Goal: Information Seeking & Learning: Check status

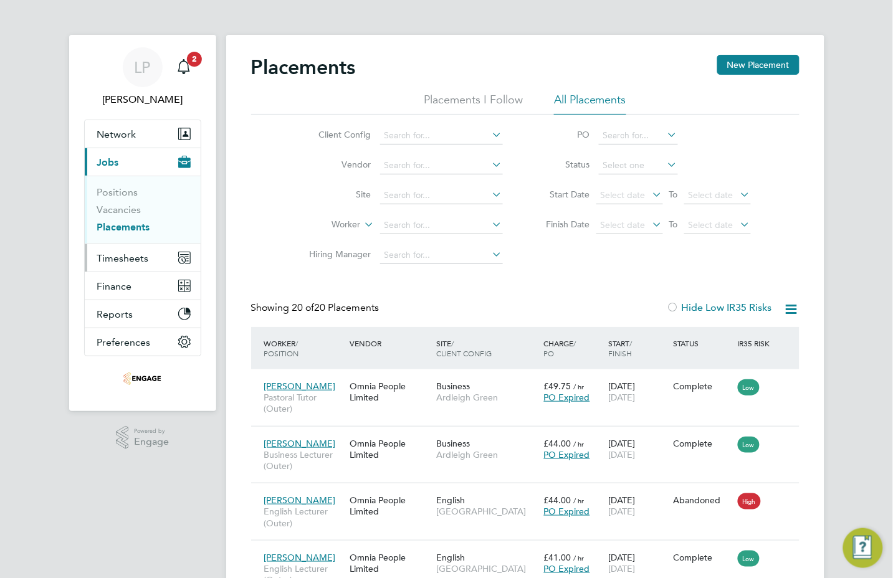
click at [116, 253] on span "Timesheets" at bounding box center [123, 258] width 52 height 12
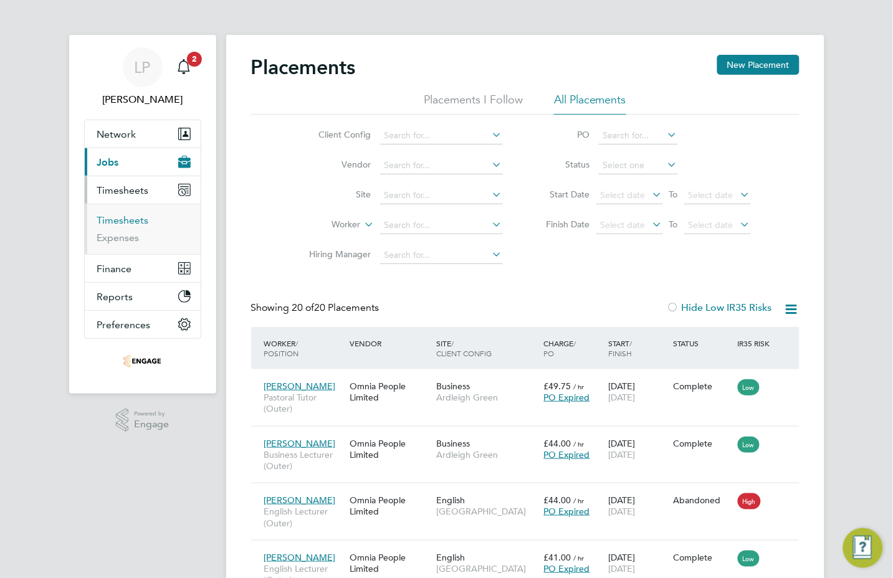
click at [116, 219] on link "Timesheets" at bounding box center [123, 220] width 52 height 12
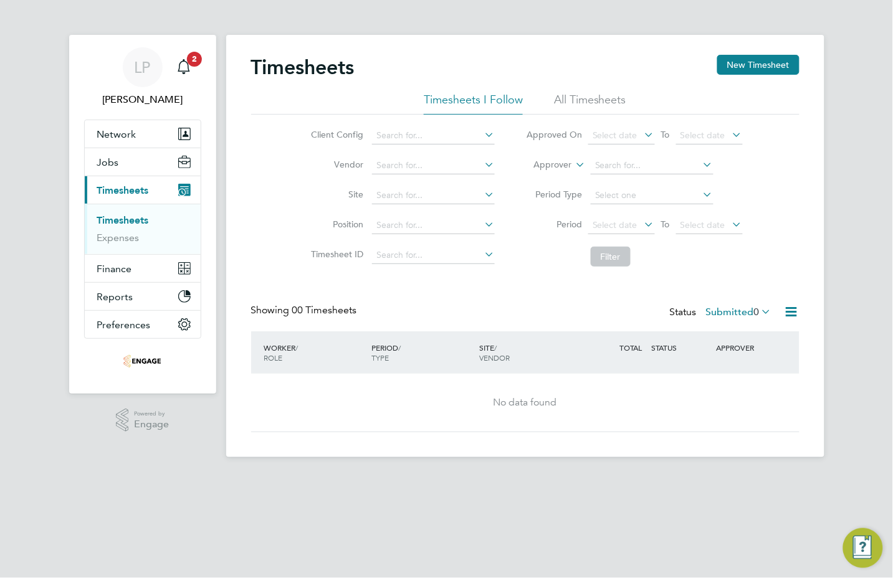
click at [589, 101] on li "All Timesheets" at bounding box center [590, 103] width 72 height 22
click at [759, 313] on icon at bounding box center [759, 311] width 0 height 17
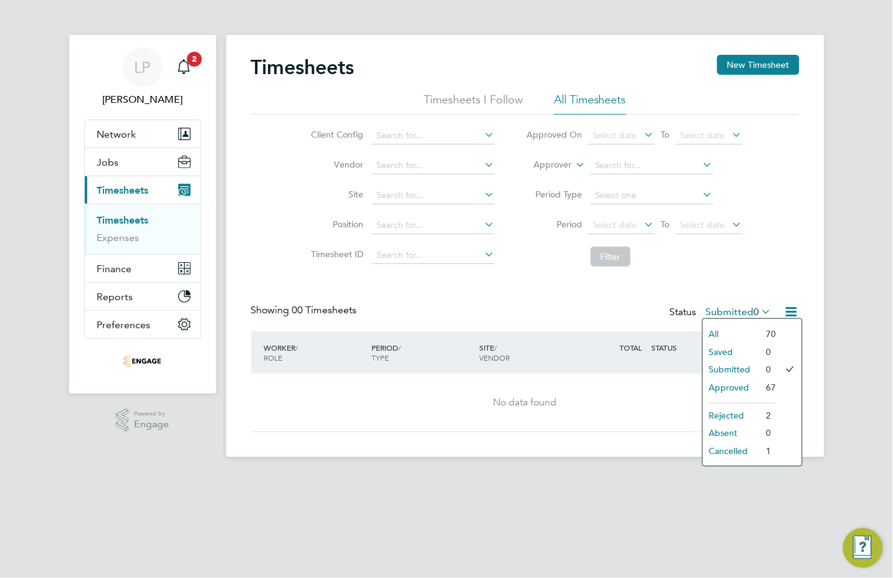
click at [726, 385] on li "Approved" at bounding box center [731, 387] width 57 height 17
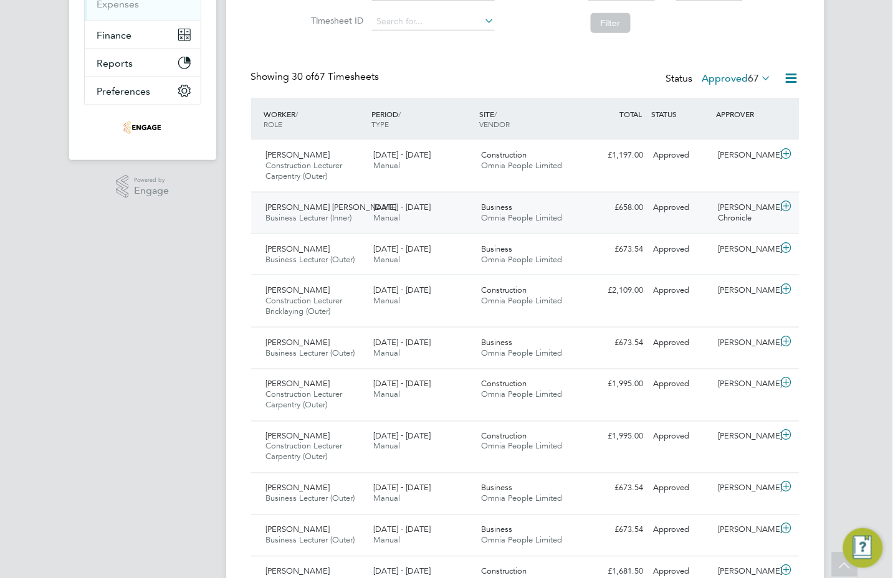
click at [464, 206] on div "[DATE] - [DATE] Manual" at bounding box center [422, 212] width 108 height 31
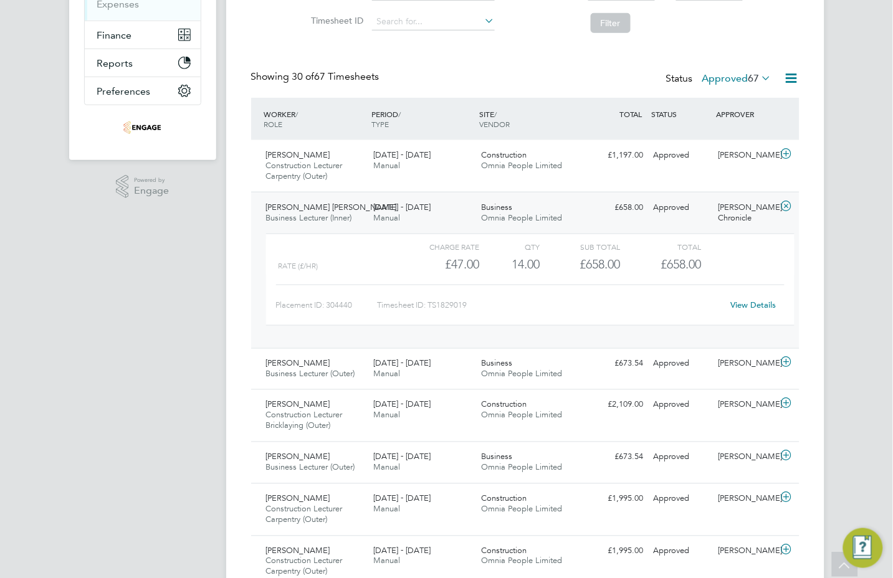
click at [752, 305] on link "View Details" at bounding box center [753, 305] width 45 height 11
click at [296, 204] on span "[PERSON_NAME] [PERSON_NAME]" at bounding box center [331, 207] width 131 height 11
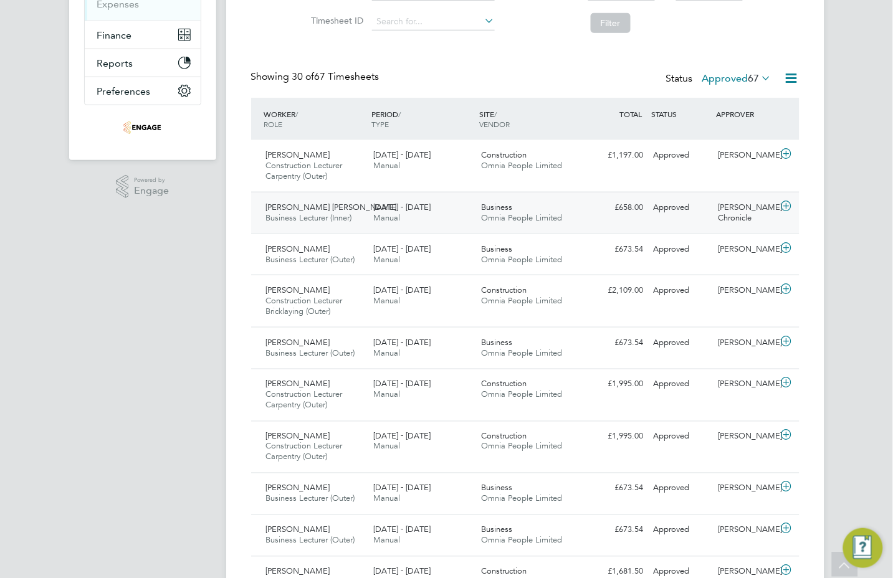
click at [385, 207] on span "[DATE] - [DATE]" at bounding box center [401, 207] width 57 height 11
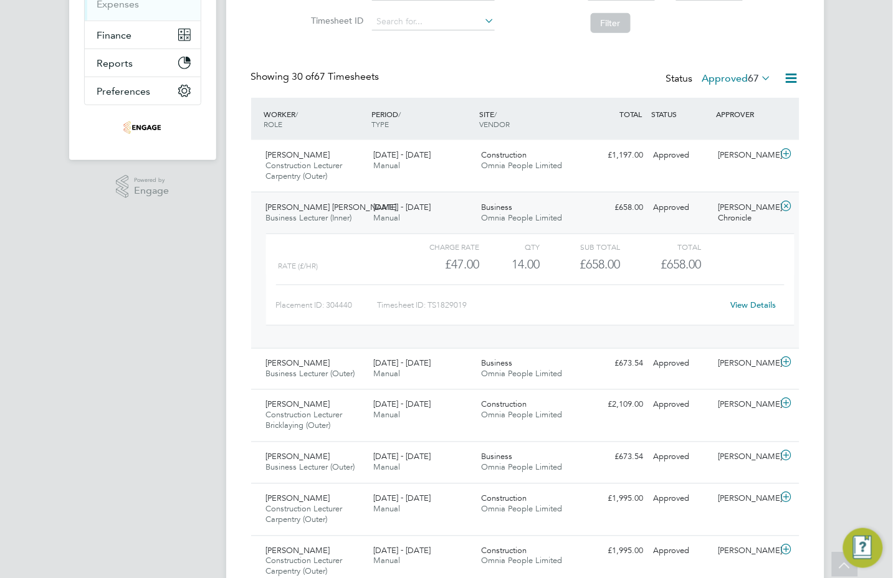
click at [752, 303] on link "View Details" at bounding box center [753, 305] width 45 height 11
click at [755, 301] on link "View Details" at bounding box center [753, 305] width 45 height 11
drag, startPoint x: 334, startPoint y: 211, endPoint x: 521, endPoint y: 221, distance: 187.2
click at [336, 209] on span "[PERSON_NAME] [PERSON_NAME]" at bounding box center [331, 207] width 131 height 11
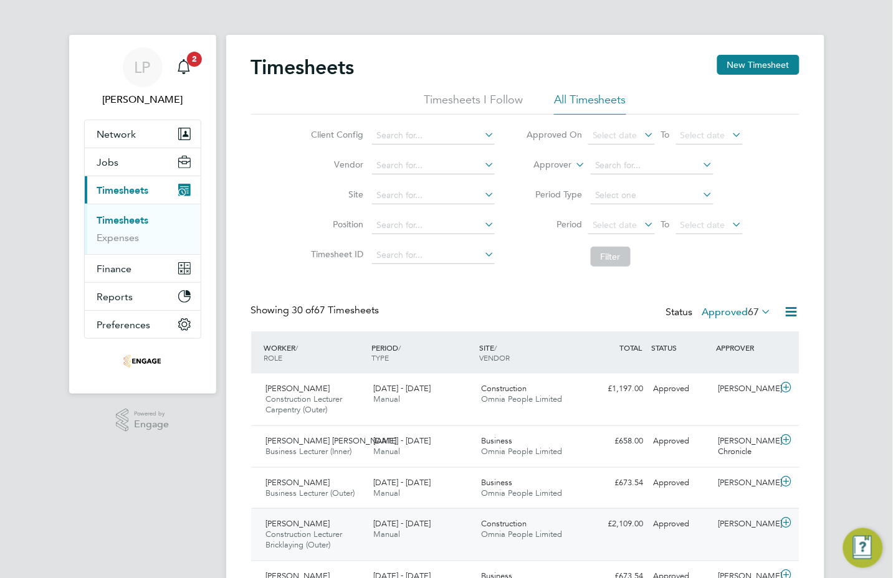
scroll to position [78, 0]
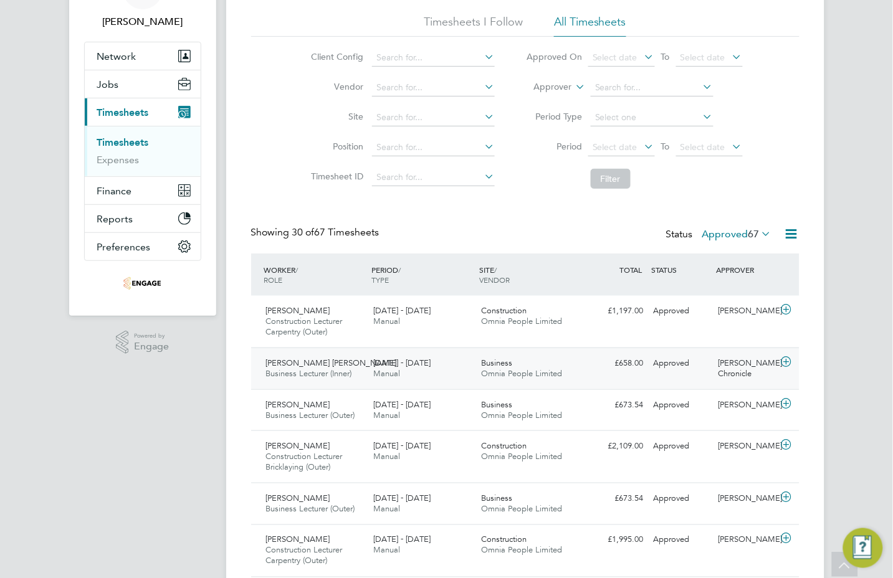
click at [384, 362] on span "[DATE] - [DATE]" at bounding box center [401, 363] width 57 height 11
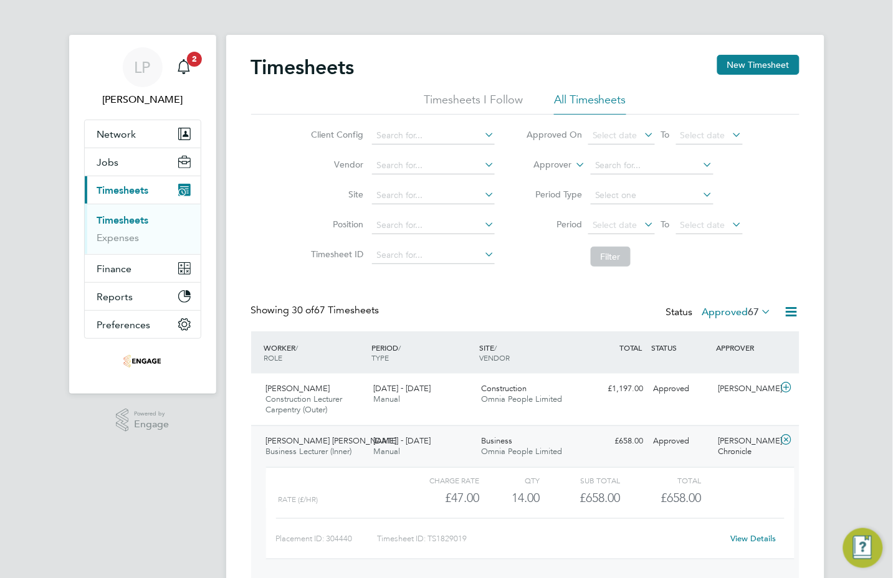
scroll to position [234, 0]
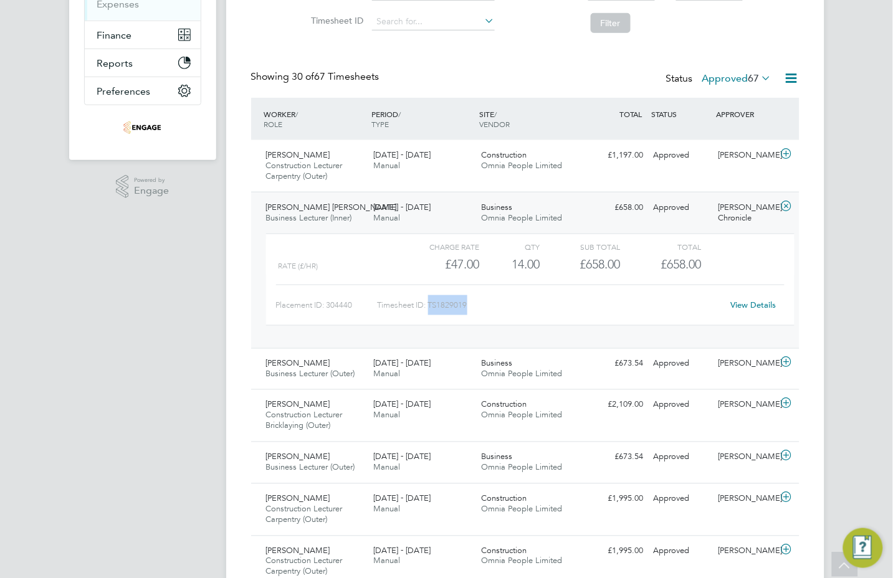
drag, startPoint x: 480, startPoint y: 302, endPoint x: 431, endPoint y: 312, distance: 49.6
click at [431, 312] on div "Timesheet ID: TS1829019" at bounding box center [550, 305] width 346 height 20
copy div "TS1829019"
click at [462, 304] on div "Timesheet ID: TS1829019" at bounding box center [550, 305] width 346 height 20
click at [586, 217] on div "£658.00 Approved" at bounding box center [616, 207] width 65 height 21
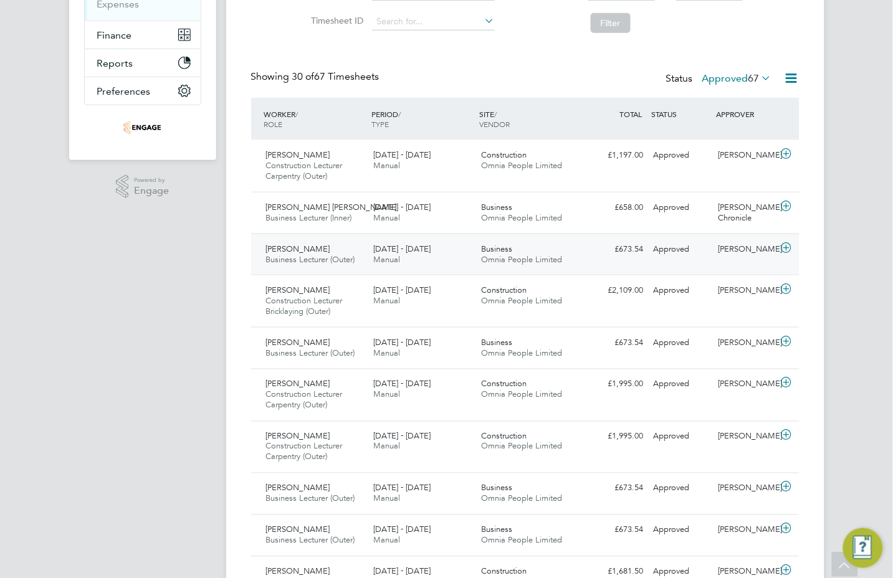
click at [396, 258] on span "Manual" at bounding box center [386, 259] width 27 height 11
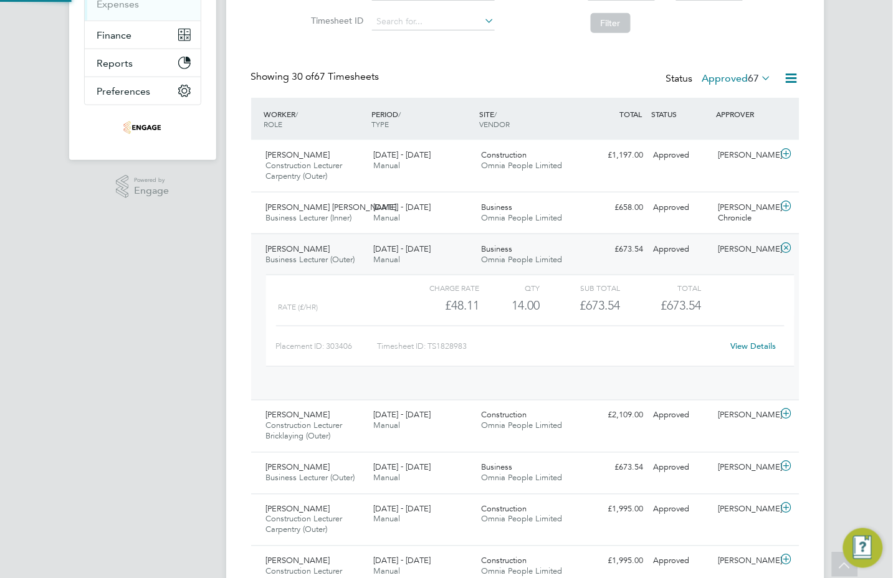
scroll to position [21, 121]
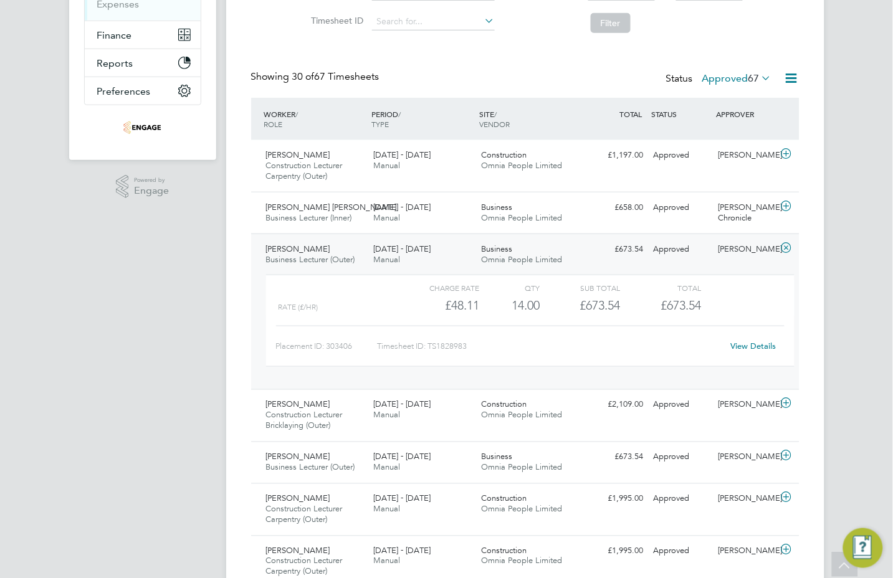
click at [506, 262] on span "Omnia People Limited" at bounding box center [521, 259] width 81 height 11
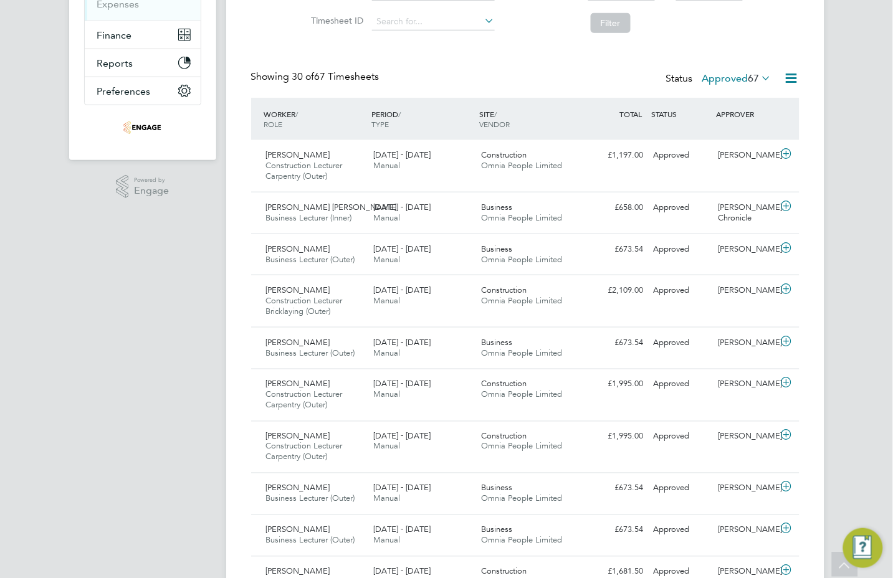
scroll to position [0, 0]
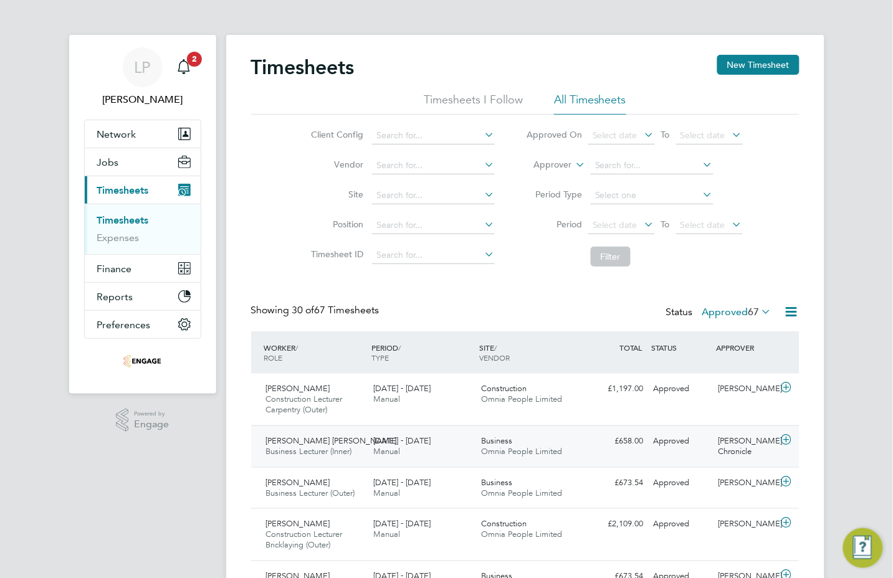
click at [362, 431] on div "[PERSON_NAME] [PERSON_NAME] Business Lecturer (Inner) [DATE] - [DATE]" at bounding box center [315, 446] width 108 height 31
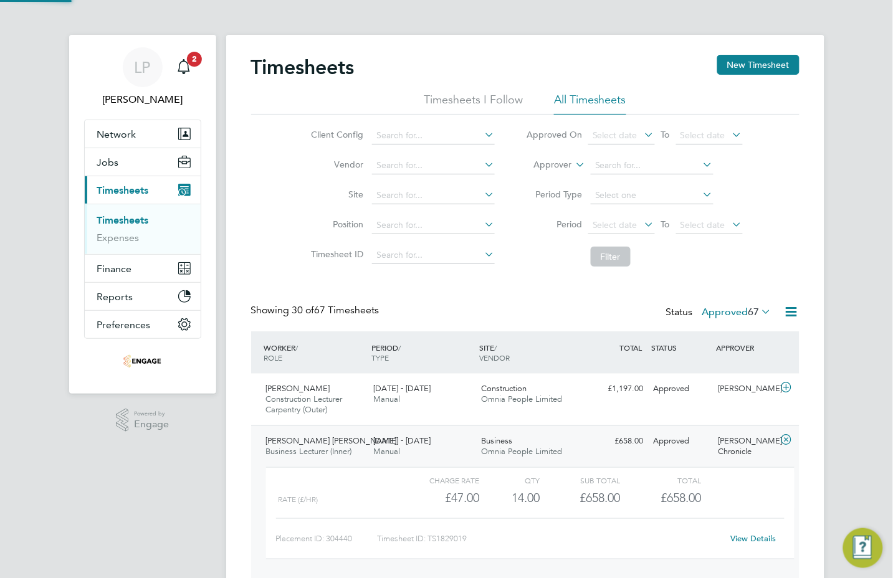
scroll to position [21, 121]
click at [452, 443] on div "[DATE] - [DATE] Manual" at bounding box center [422, 446] width 108 height 31
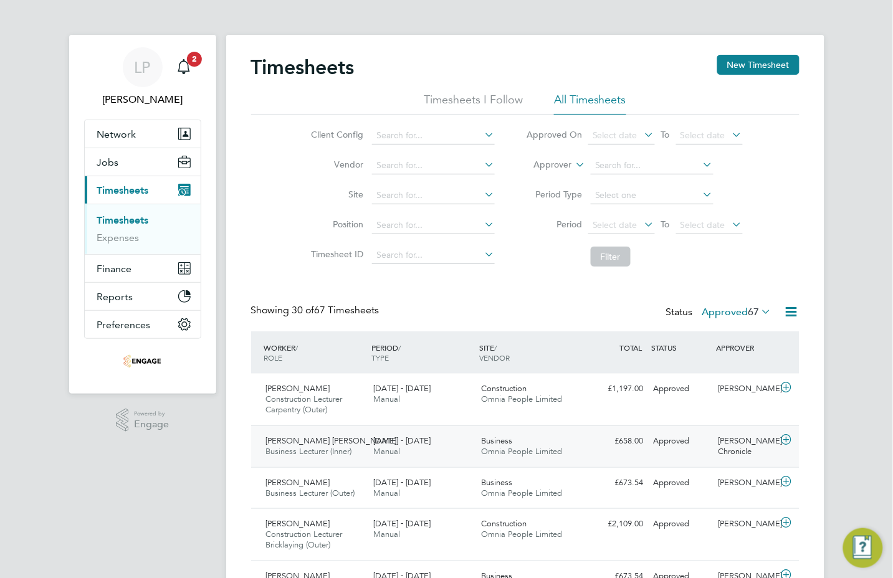
scroll to position [156, 0]
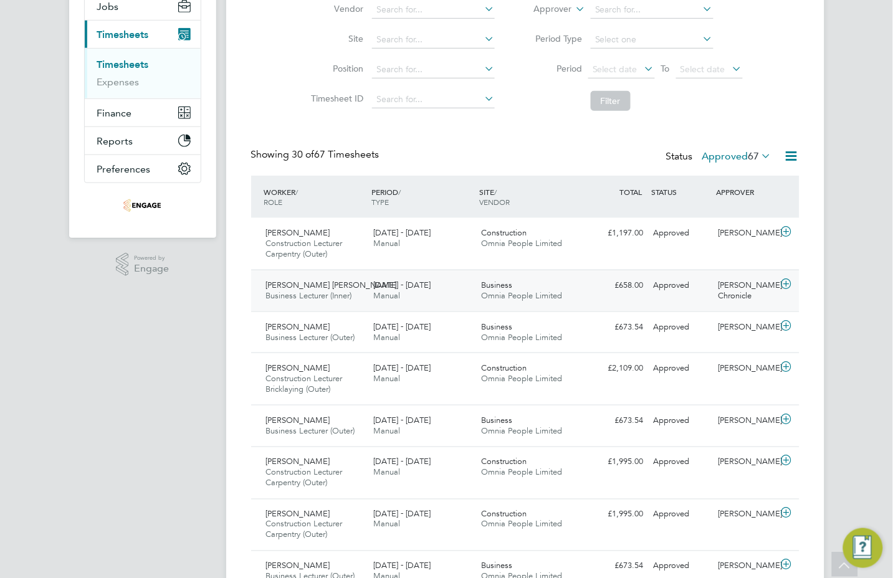
click at [332, 282] on span "[PERSON_NAME] [PERSON_NAME]" at bounding box center [331, 285] width 131 height 11
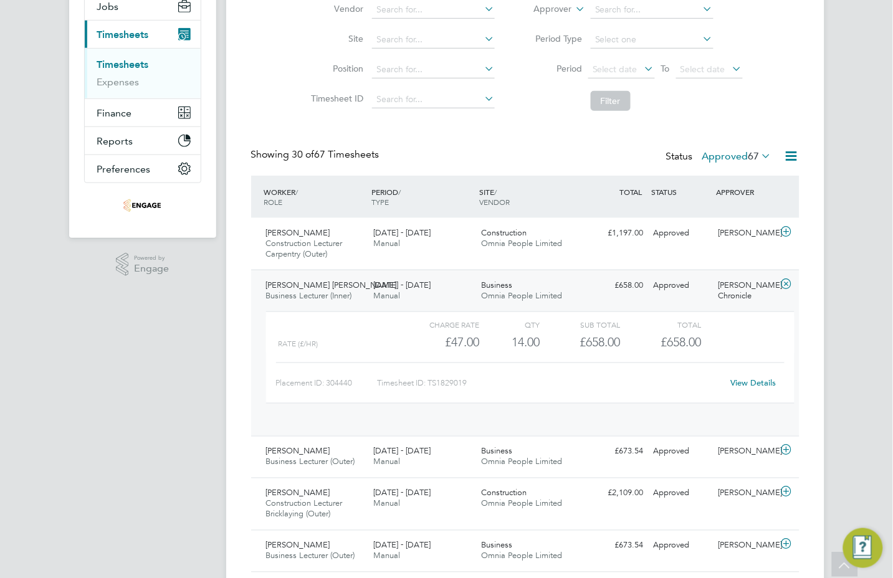
scroll to position [21, 121]
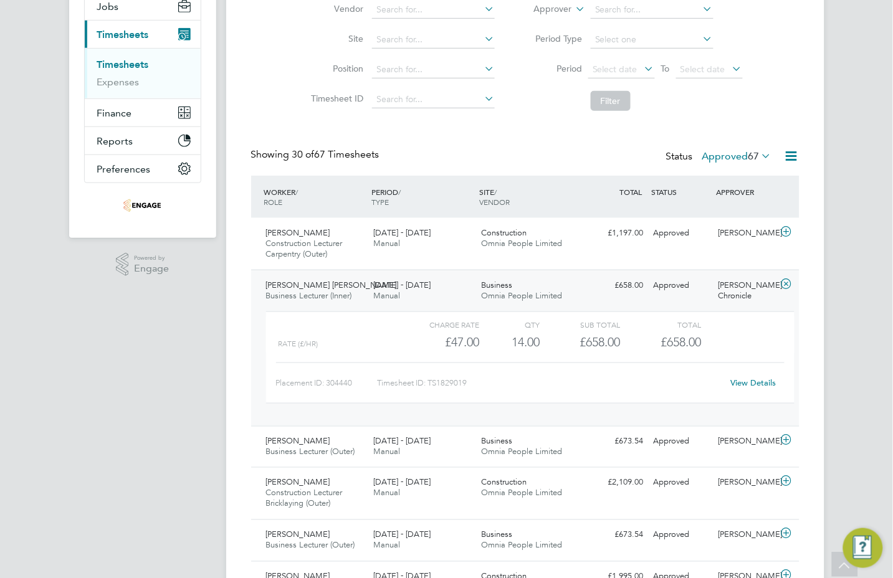
click at [404, 293] on div "[DATE] - [DATE] Manual" at bounding box center [422, 290] width 108 height 31
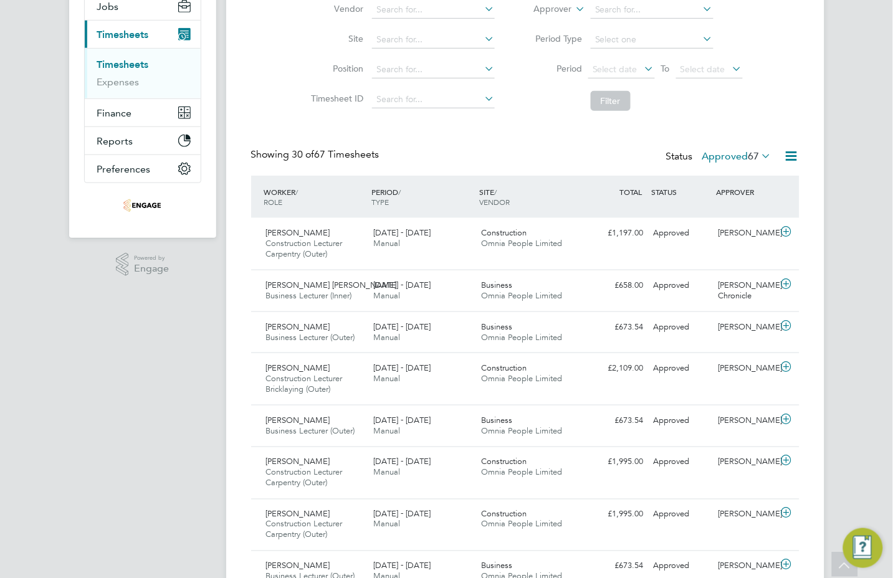
scroll to position [0, 0]
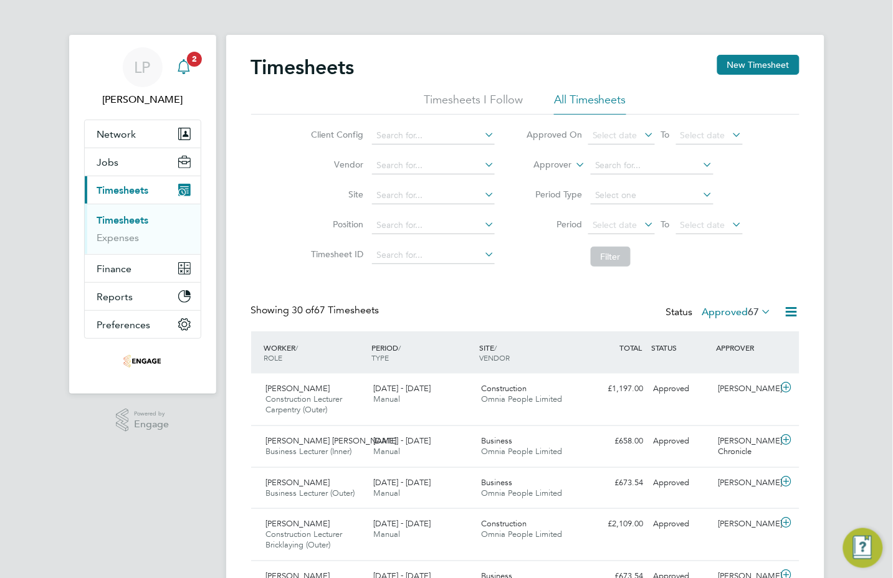
click at [190, 62] on span "2" at bounding box center [194, 59] width 15 height 15
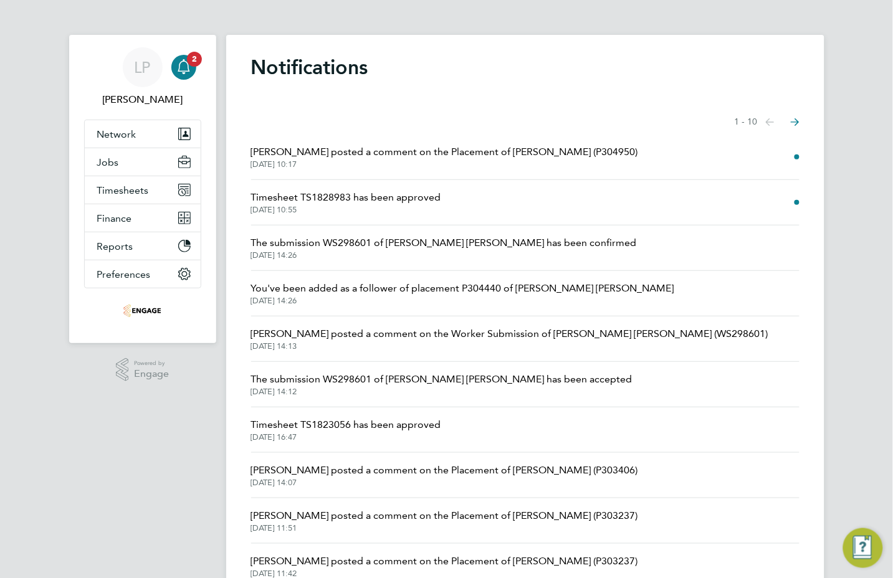
click at [363, 154] on span "[PERSON_NAME] posted a comment on the Placement of [PERSON_NAME] (P304950)" at bounding box center [444, 151] width 387 height 15
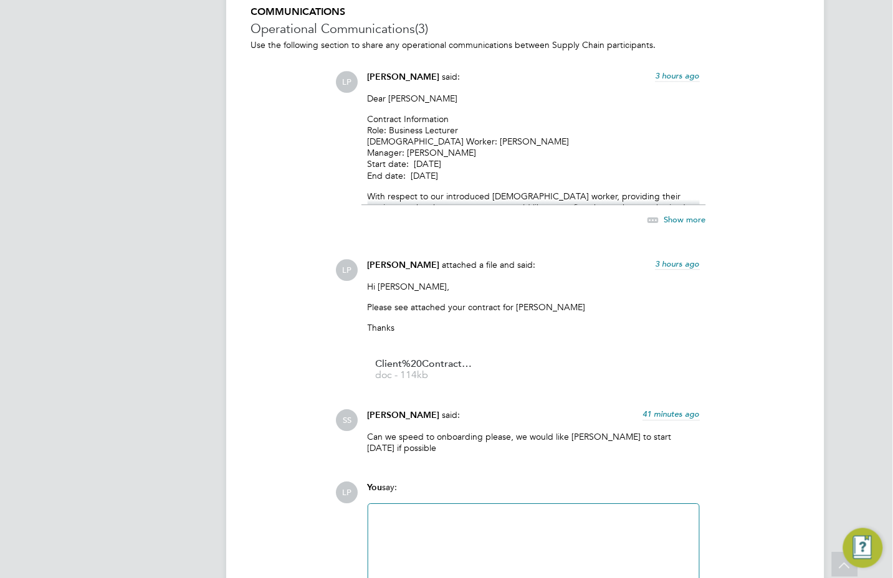
scroll to position [1987, 0]
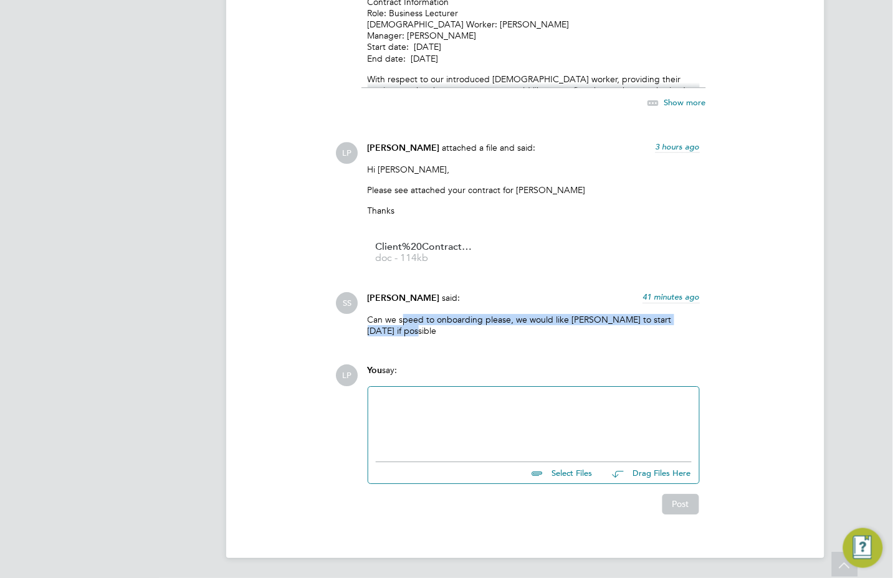
drag, startPoint x: 402, startPoint y: 322, endPoint x: 573, endPoint y: 328, distance: 171.4
click at [573, 328] on p "Can we speed to onboarding please, we would like [PERSON_NAME] to start [DATE] …" at bounding box center [533, 325] width 332 height 22
drag, startPoint x: 573, startPoint y: 328, endPoint x: 528, endPoint y: 338, distance: 46.5
click at [528, 338] on div "Can we speed to onboarding please, we would like [PERSON_NAME] to start [DATE] …" at bounding box center [533, 330] width 332 height 32
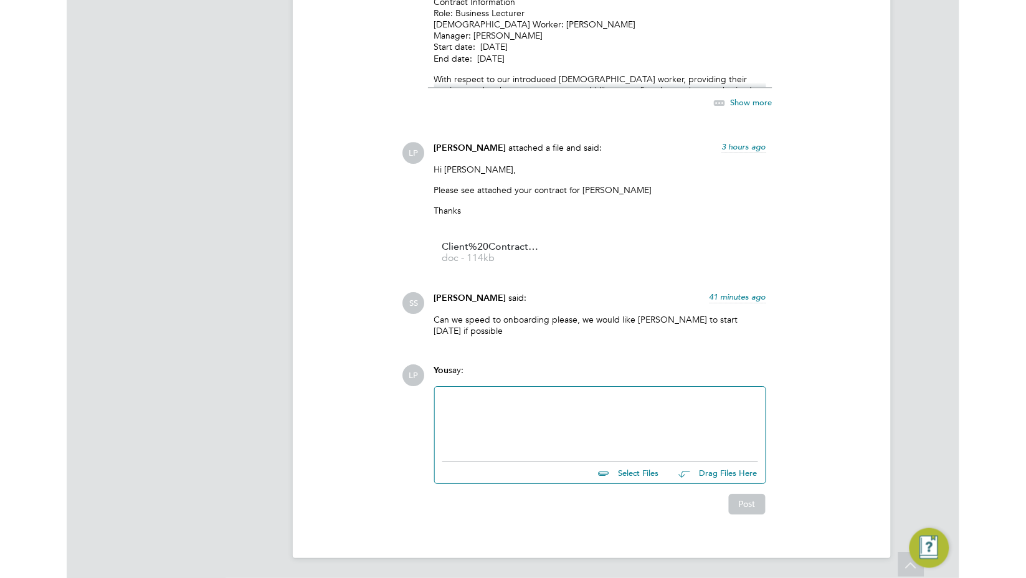
scroll to position [1598, 0]
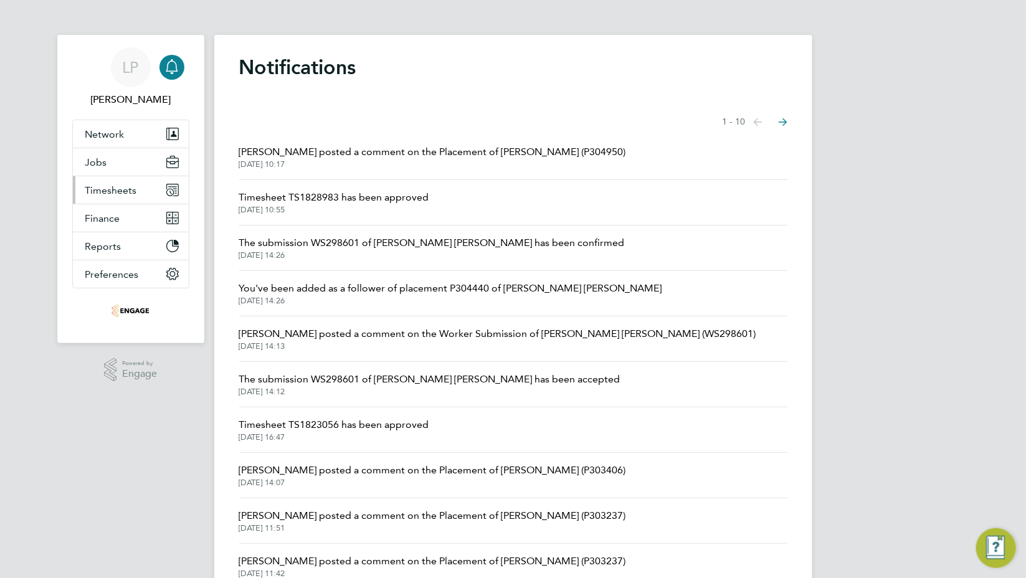
click at [112, 185] on span "Timesheets" at bounding box center [111, 190] width 52 height 12
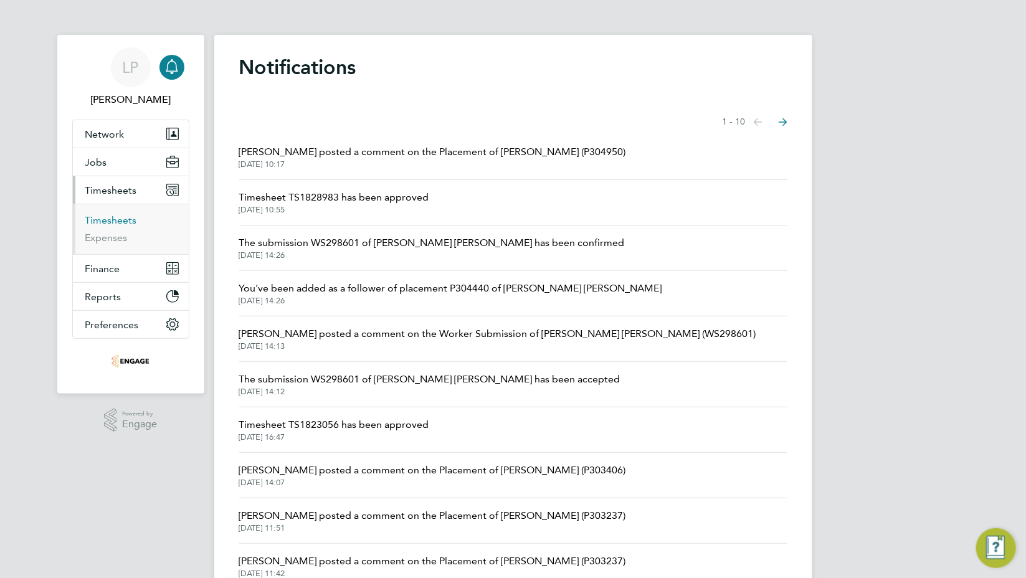
click at [106, 225] on link "Timesheets" at bounding box center [111, 220] width 52 height 12
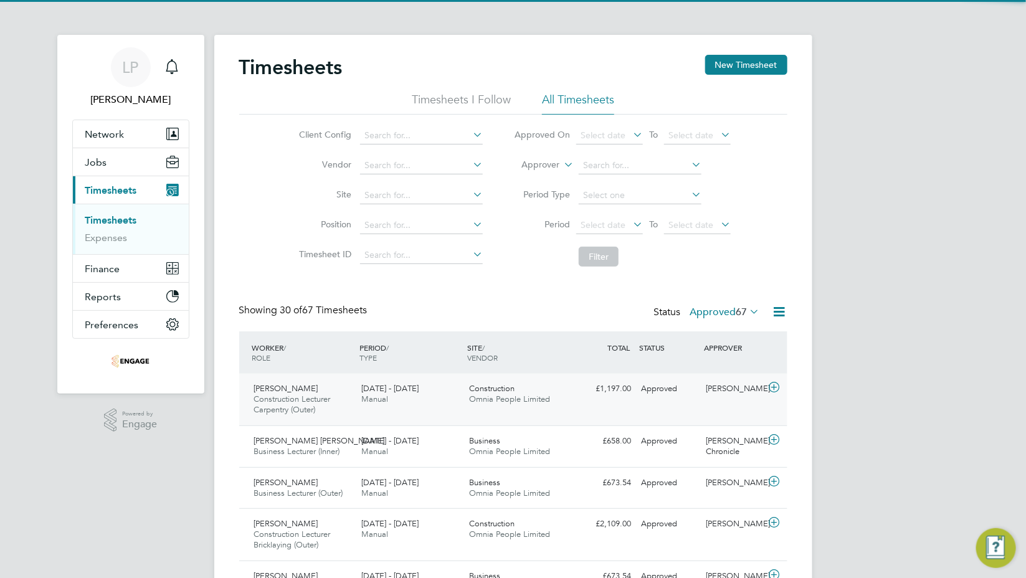
scroll to position [31, 108]
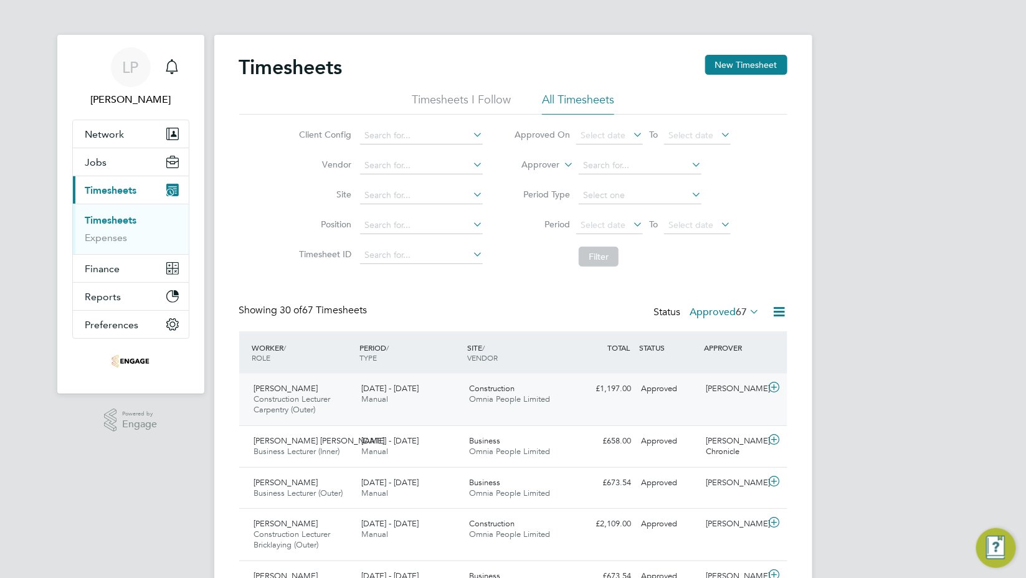
click at [478, 390] on span "Construction" at bounding box center [491, 388] width 45 height 11
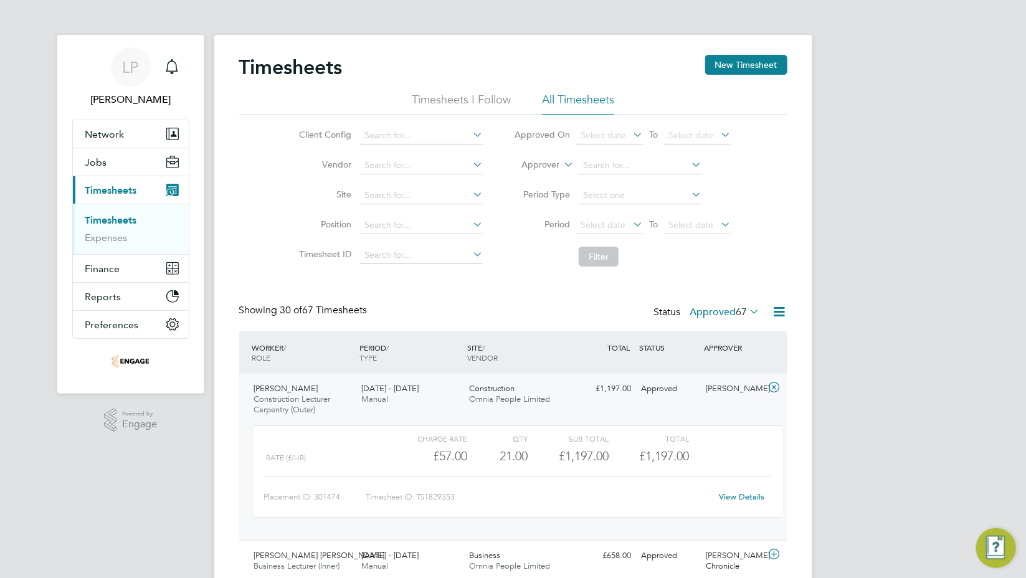
click at [315, 396] on span "Construction Lecturer Carpentry (Outer)" at bounding box center [292, 404] width 77 height 21
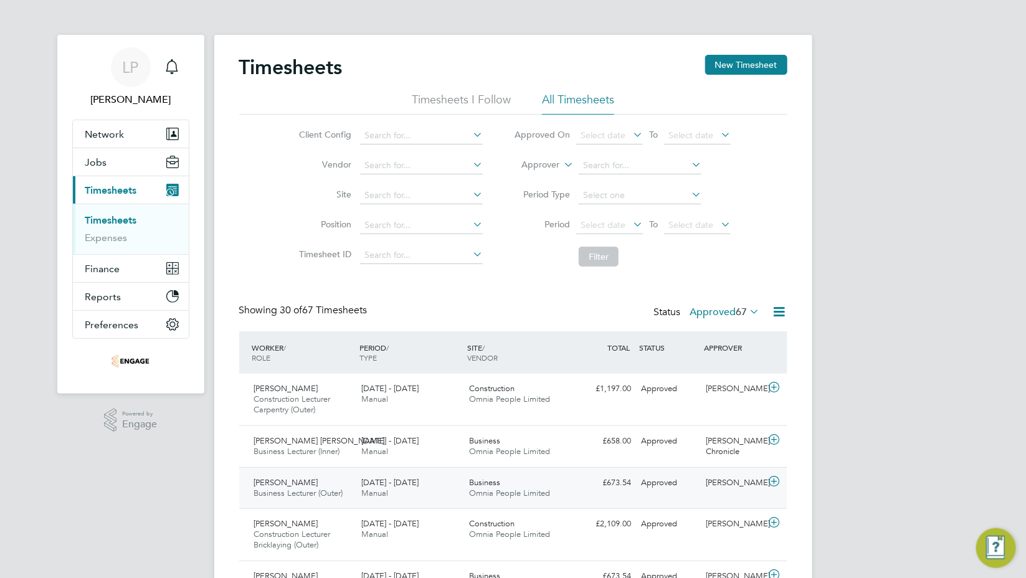
scroll to position [78, 0]
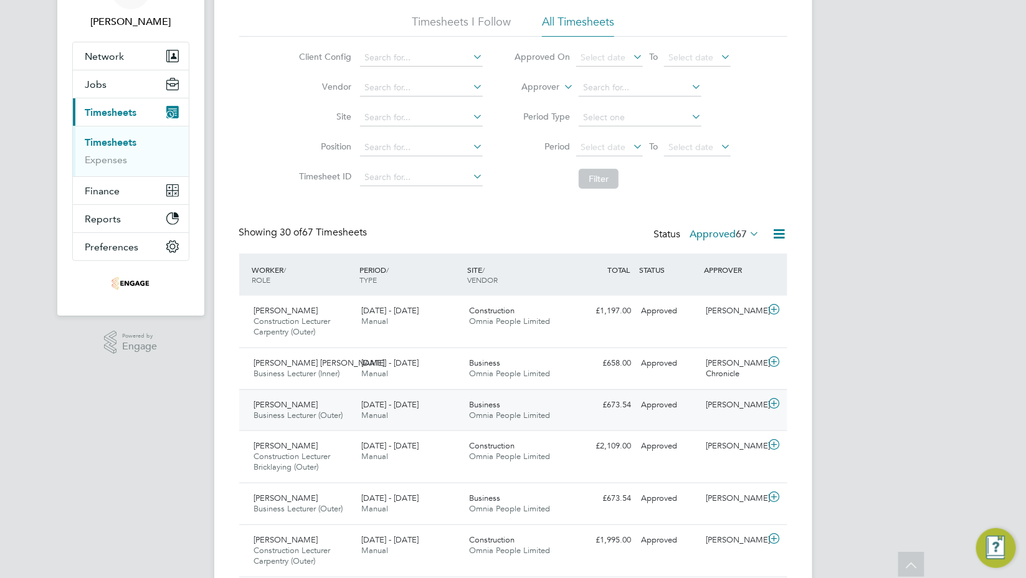
click at [441, 407] on div "[DATE] - [DATE] Manual" at bounding box center [410, 410] width 108 height 31
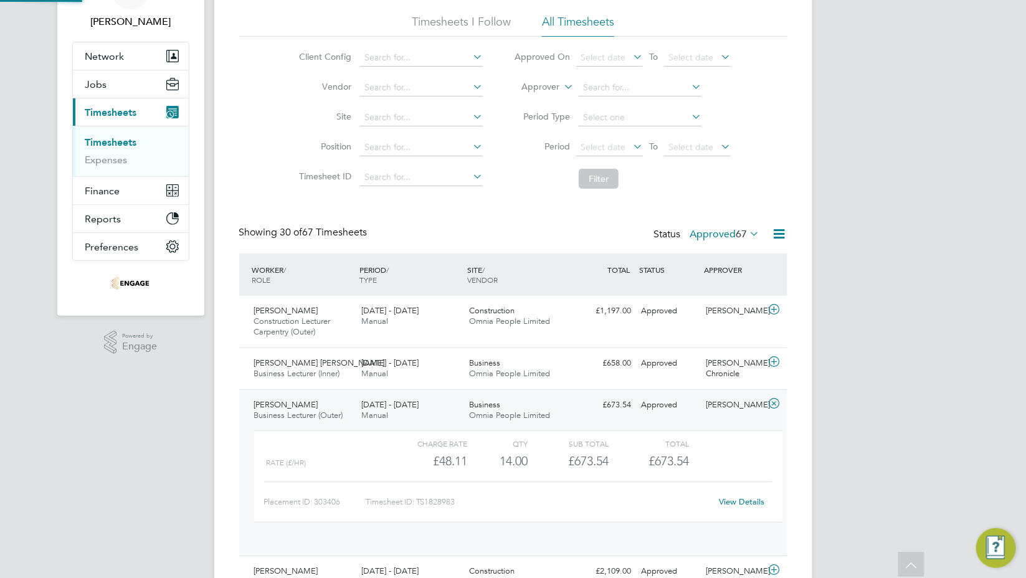
scroll to position [21, 121]
click at [337, 369] on span "Business Lecturer (Inner)" at bounding box center [297, 373] width 86 height 11
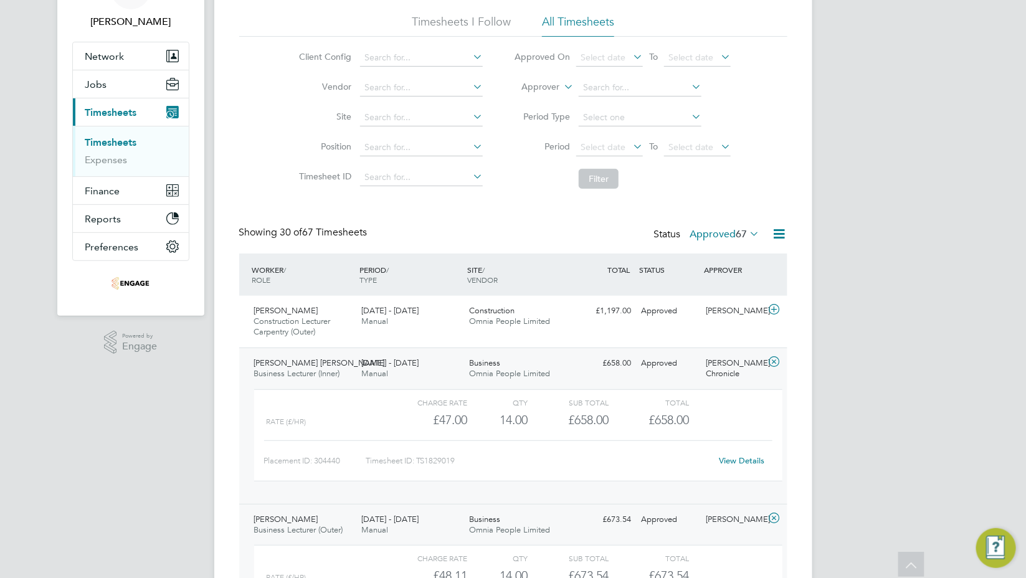
click at [375, 376] on span "Manual" at bounding box center [374, 373] width 27 height 11
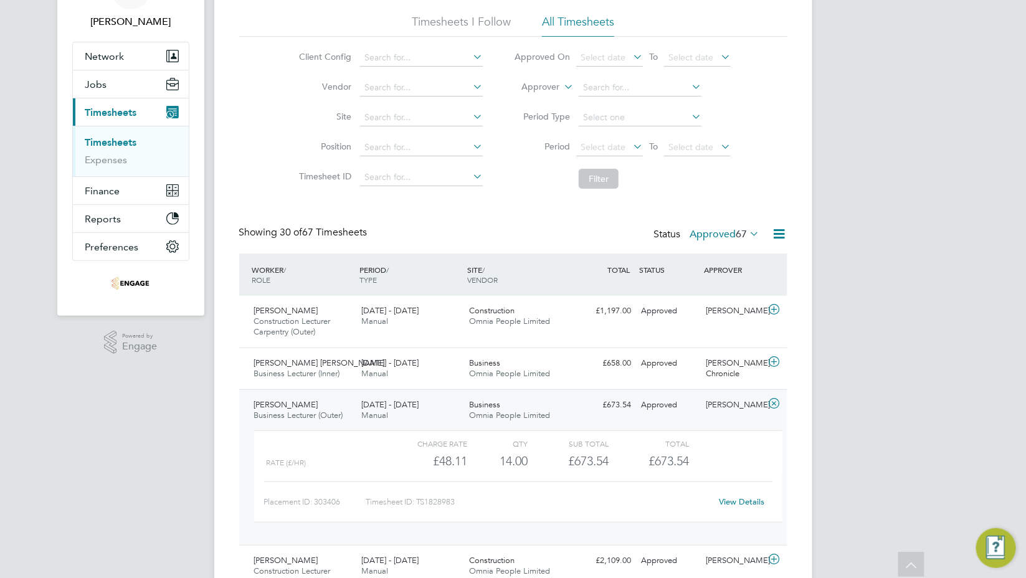
click at [310, 405] on span "[PERSON_NAME]" at bounding box center [286, 404] width 64 height 11
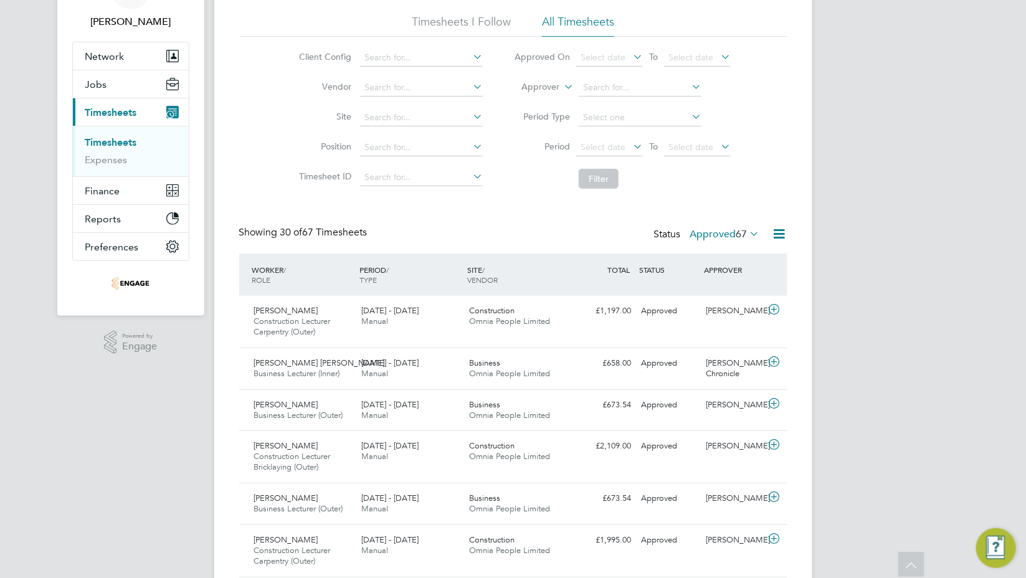
click at [747, 235] on icon at bounding box center [747, 233] width 0 height 17
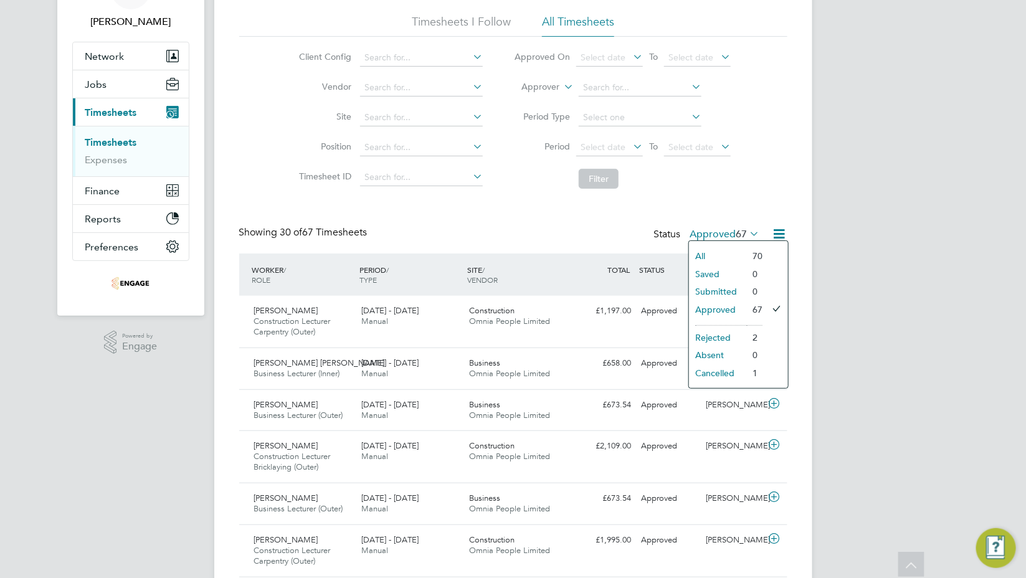
click at [717, 308] on li "Approved" at bounding box center [717, 309] width 57 height 17
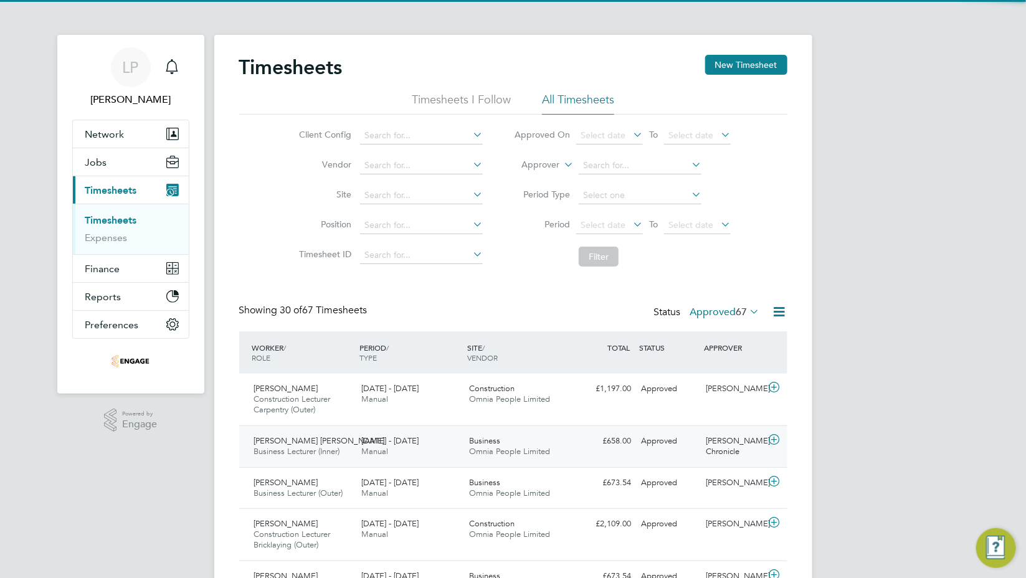
scroll to position [6, 6]
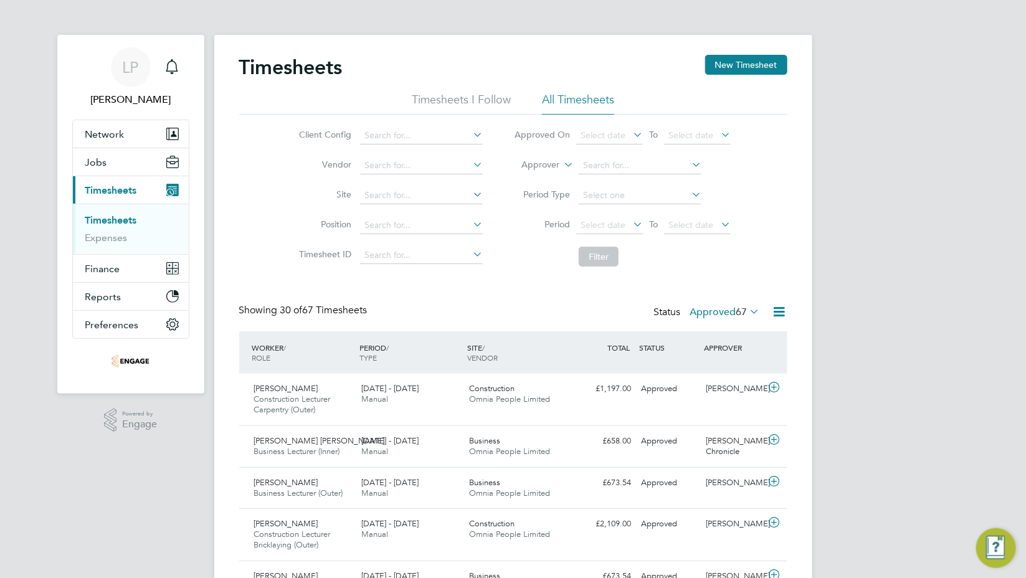
click at [747, 310] on icon at bounding box center [747, 311] width 0 height 17
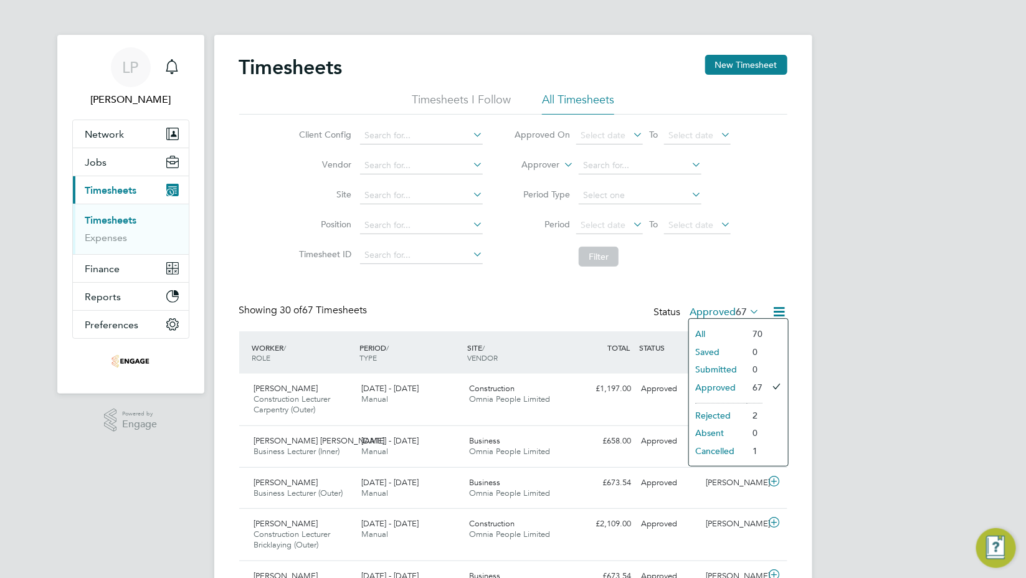
click at [713, 447] on li "Cancelled" at bounding box center [717, 450] width 57 height 17
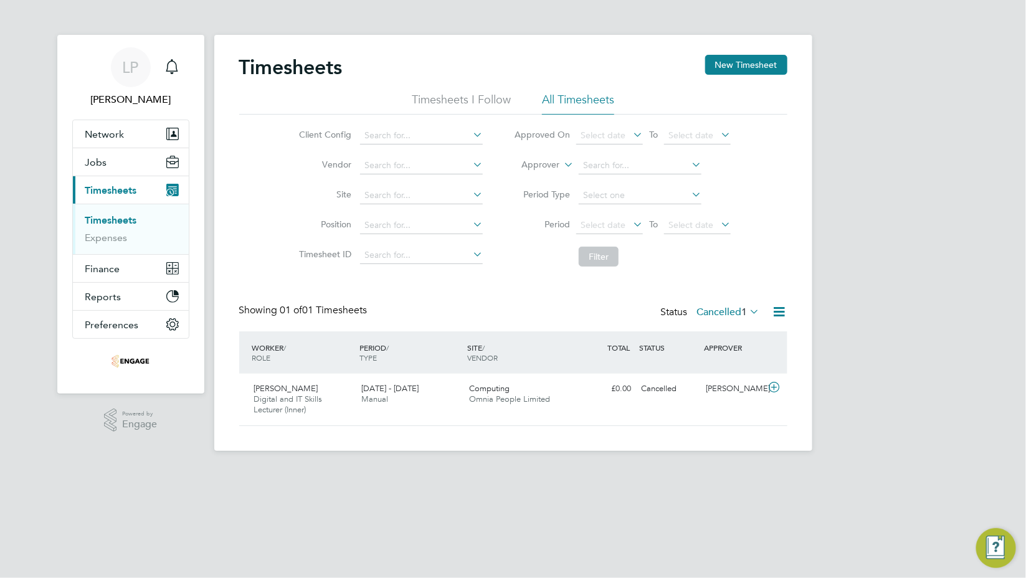
click at [747, 311] on icon at bounding box center [747, 311] width 0 height 17
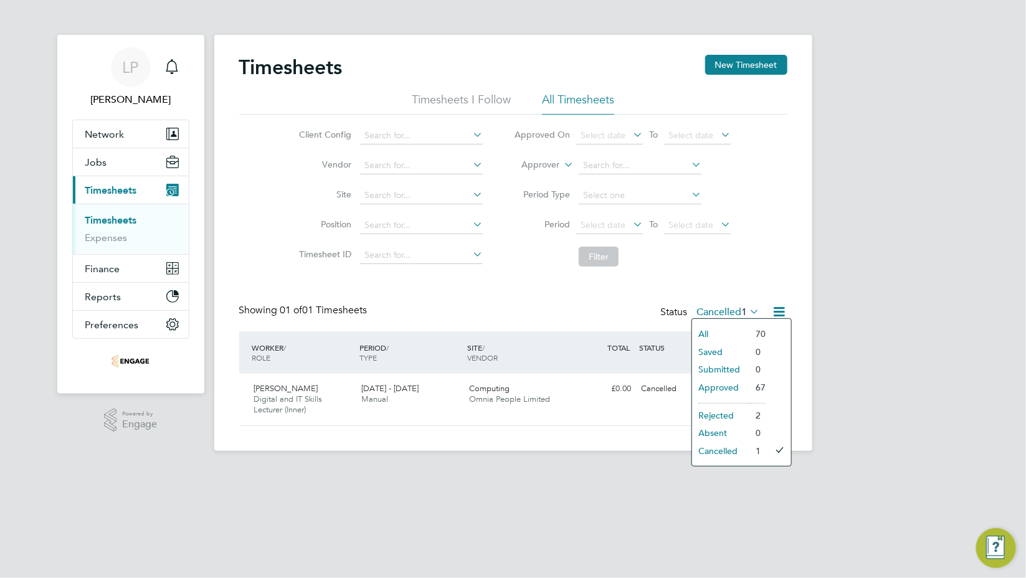
click at [705, 331] on li "All" at bounding box center [720, 333] width 57 height 17
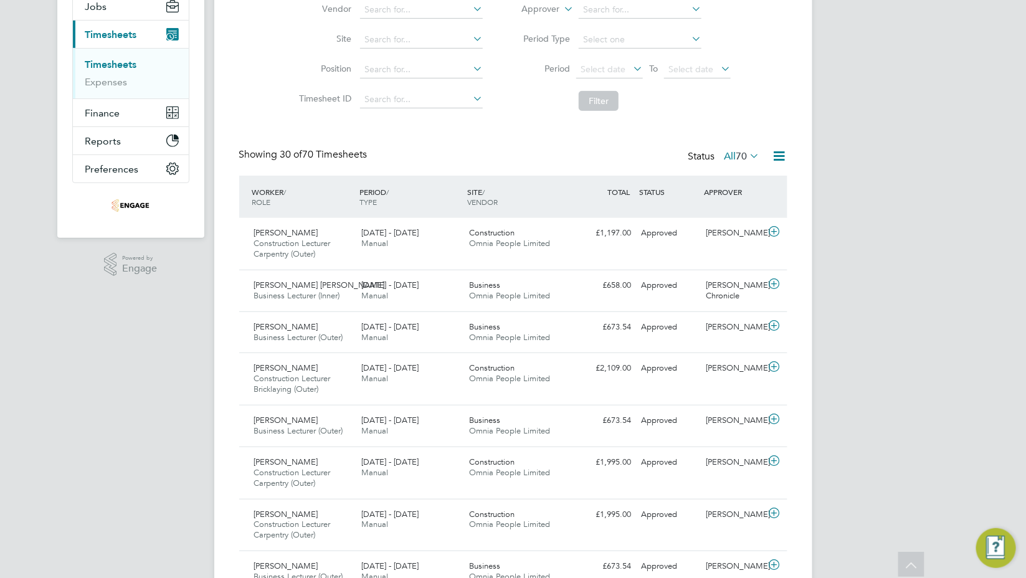
scroll to position [0, 0]
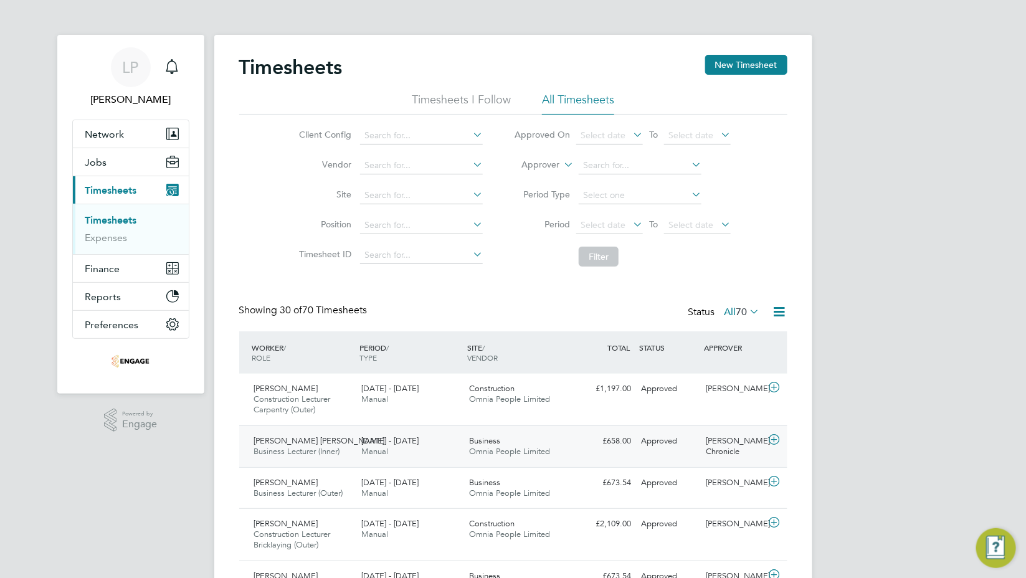
click at [309, 443] on span "[PERSON_NAME] [PERSON_NAME]" at bounding box center [319, 440] width 131 height 11
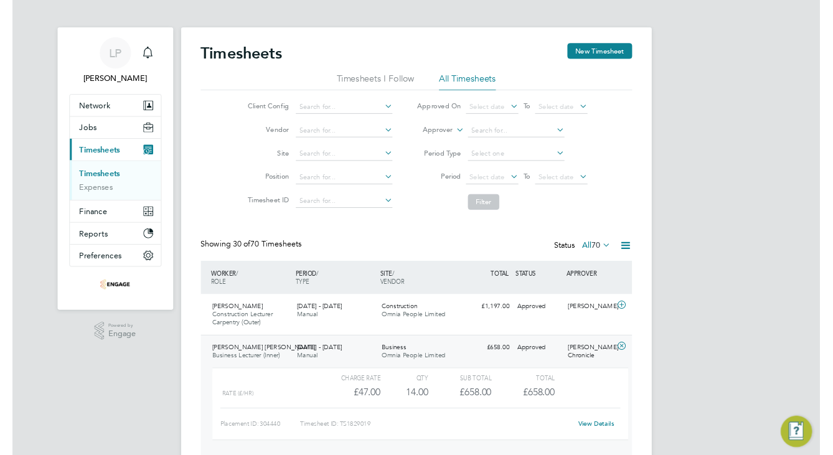
scroll to position [21, 121]
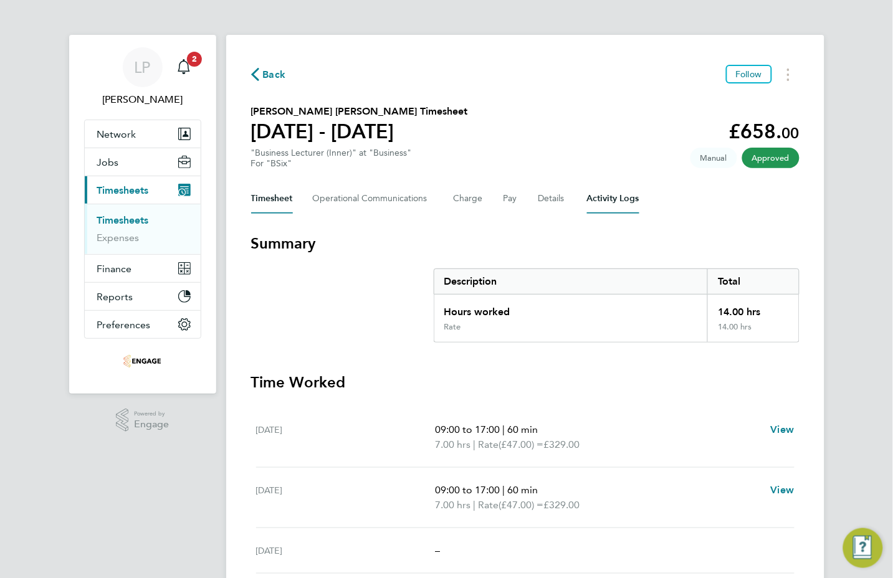
click at [617, 196] on Logs-tab "Activity Logs" at bounding box center [613, 199] width 52 height 30
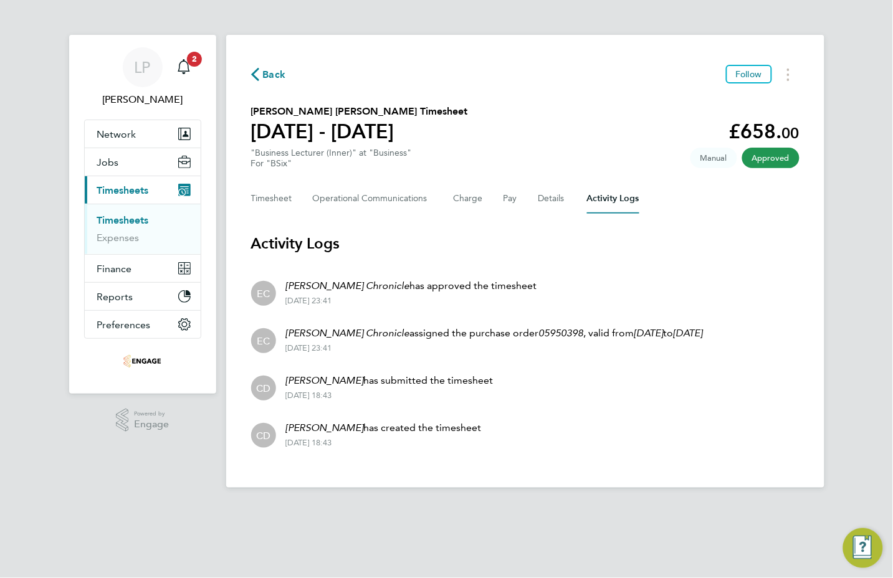
drag, startPoint x: 475, startPoint y: 424, endPoint x: 330, endPoint y: 425, distance: 145.1
click at [328, 425] on li "CD Claire Duggan has created the timesheet 26 Sep 2025 - 18:43" at bounding box center [525, 433] width 548 height 47
drag, startPoint x: 330, startPoint y: 425, endPoint x: 505, endPoint y: 430, distance: 175.1
click at [505, 430] on li "CD Claire Duggan has created the timesheet 26 Sep 2025 - 18:43" at bounding box center [525, 433] width 548 height 47
click at [278, 207] on button "Timesheet" at bounding box center [272, 199] width 42 height 30
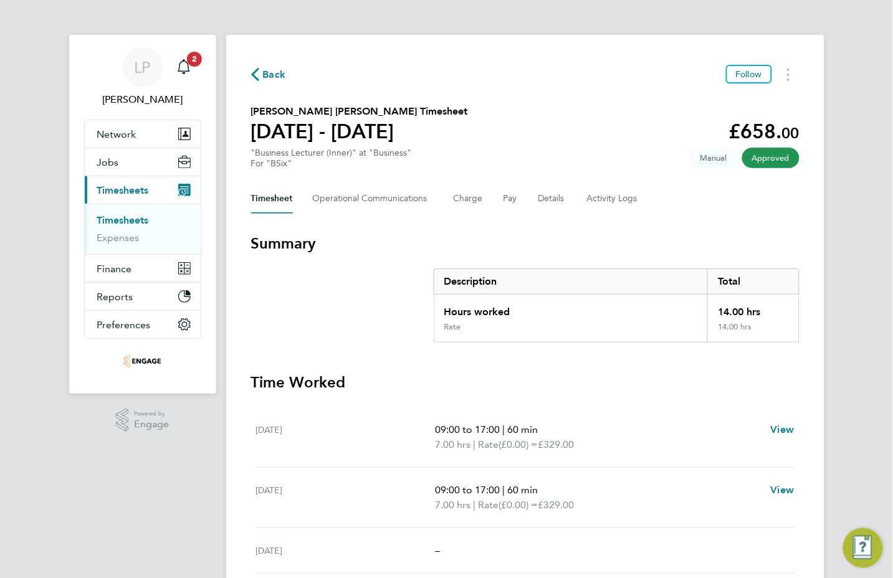
click at [876, 164] on div "LP Lowenna Pollard Notifications 2 Applications: Network Team Members Businesse…" at bounding box center [446, 387] width 893 height 774
click at [827, 119] on div "LP Lowenna Pollard Notifications 2 Applications: Network Team Members Businesse…" at bounding box center [446, 387] width 893 height 774
click at [886, 141] on div "LP Lowenna Pollard Notifications 2 Applications: Network Team Members Businesse…" at bounding box center [446, 387] width 893 height 774
click at [594, 191] on Logs-tab "Activity Logs" at bounding box center [613, 199] width 52 height 30
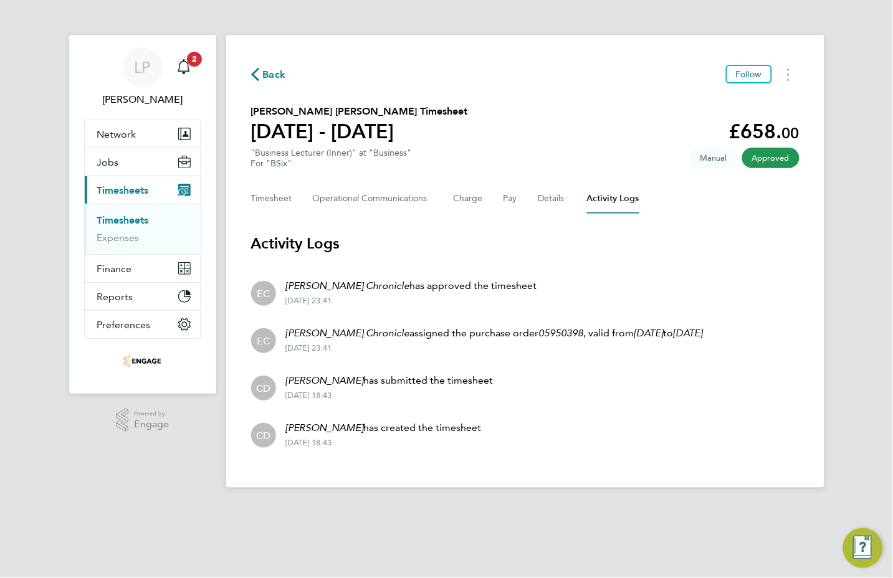
drag, startPoint x: 480, startPoint y: 422, endPoint x: 290, endPoint y: 422, distance: 190.0
click at [290, 422] on li "CD Claire Duggan has created the timesheet 26 Sep 2025 - 18:43" at bounding box center [525, 433] width 548 height 47
click at [498, 436] on li "CD Claire Duggan has created the timesheet 26 Sep 2025 - 18:43" at bounding box center [525, 433] width 548 height 47
drag, startPoint x: 480, startPoint y: 435, endPoint x: 321, endPoint y: 430, distance: 158.3
click at [321, 430] on li "CD Claire Duggan has created the timesheet 26 Sep 2025 - 18:43" at bounding box center [525, 433] width 548 height 47
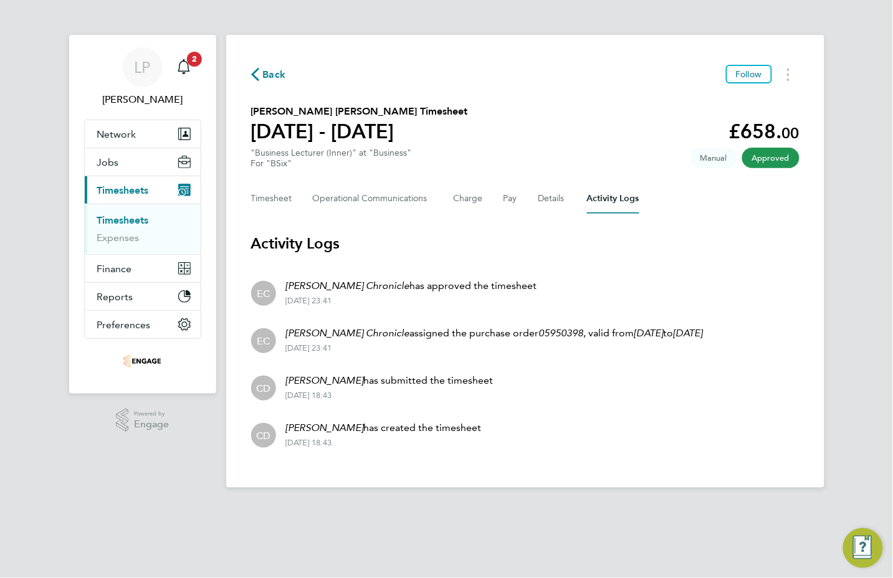
drag, startPoint x: 321, startPoint y: 430, endPoint x: 432, endPoint y: 453, distance: 112.6
click at [425, 457] on li "CD Claire Duggan has created the timesheet 26 Sep 2025 - 18:43" at bounding box center [525, 433] width 548 height 47
drag, startPoint x: 403, startPoint y: 433, endPoint x: 293, endPoint y: 431, distance: 109.6
click at [293, 431] on li "CD Claire Duggan has created the timesheet 26 Sep 2025 - 18:43" at bounding box center [525, 433] width 548 height 47
drag, startPoint x: 293, startPoint y: 431, endPoint x: 396, endPoint y: 441, distance: 102.6
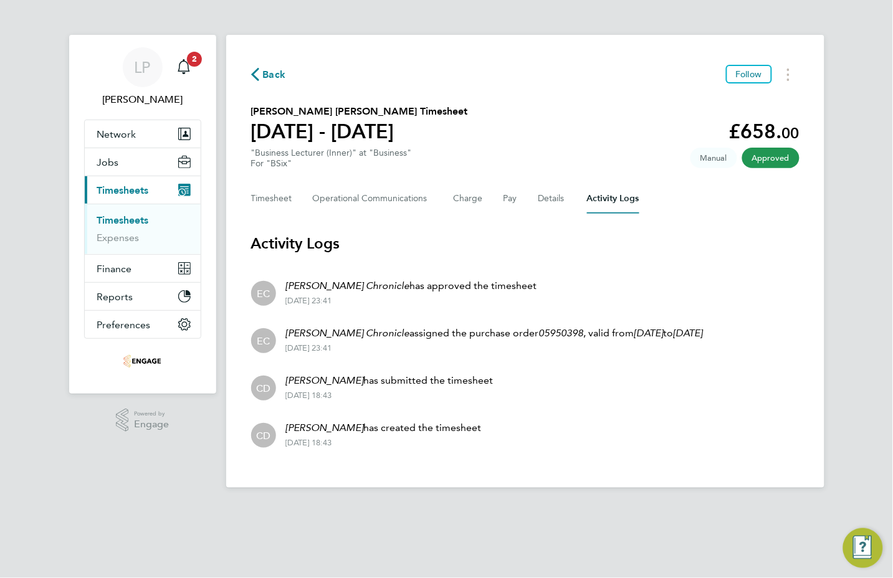
click at [396, 441] on div "26 Sep 2025 - 18:43" at bounding box center [384, 443] width 196 height 10
drag, startPoint x: 471, startPoint y: 435, endPoint x: 290, endPoint y: 430, distance: 181.3
click at [290, 430] on li "CD Claire Duggan has created the timesheet 26 Sep 2025 - 18:43" at bounding box center [525, 433] width 548 height 47
drag, startPoint x: 290, startPoint y: 430, endPoint x: 407, endPoint y: 441, distance: 117.0
click at [405, 440] on div "26 Sep 2025 - 18:43" at bounding box center [384, 443] width 196 height 10
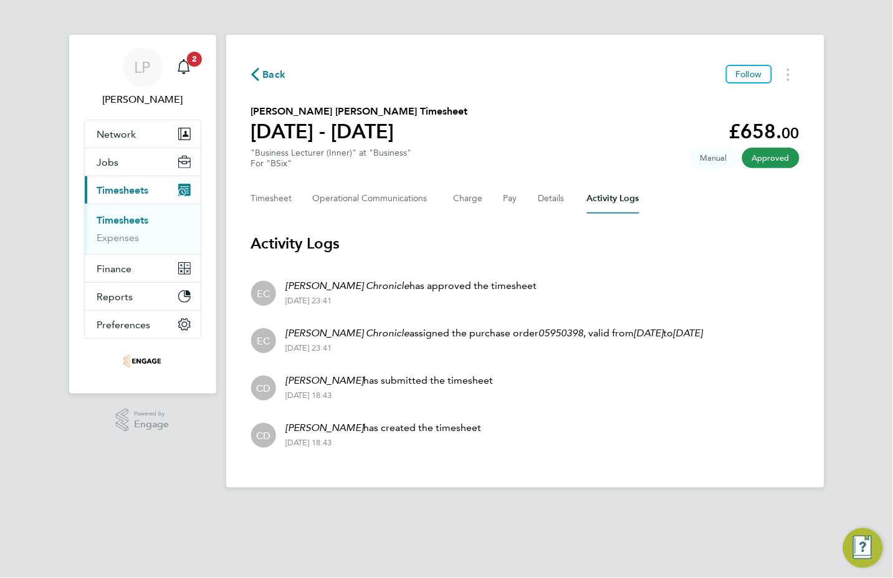
drag, startPoint x: 378, startPoint y: 431, endPoint x: 302, endPoint y: 431, distance: 76.0
click at [302, 431] on p "Claire Duggan has created the timesheet" at bounding box center [384, 427] width 196 height 15
drag, startPoint x: 302, startPoint y: 431, endPoint x: 407, endPoint y: 433, distance: 104.7
click at [393, 431] on p "Claire Duggan has created the timesheet" at bounding box center [384, 427] width 196 height 15
click at [841, 196] on div "LP Lowenna Pollard Notifications 2 Applications: Network Team Members Businesse…" at bounding box center [446, 254] width 893 height 508
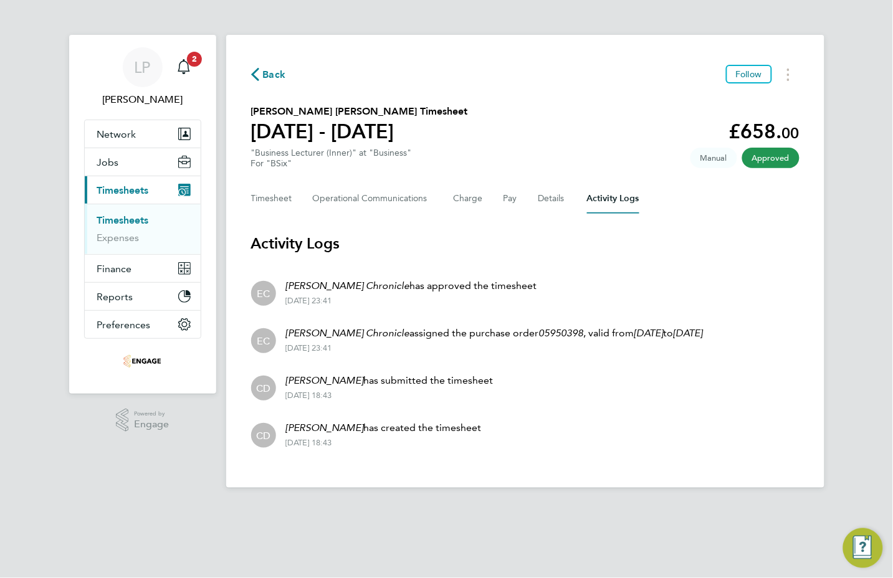
drag, startPoint x: 453, startPoint y: 335, endPoint x: 712, endPoint y: 346, distance: 259.3
click at [703, 346] on div "Evelyn Chronicle assigned the purchase order 05950398 , valid from 01 Aug 2025 …" at bounding box center [489, 339] width 427 height 27
drag, startPoint x: 712, startPoint y: 346, endPoint x: 661, endPoint y: 375, distance: 58.6
click at [661, 375] on li "CD Claire Duggan has submitted the timesheet 26 Sep 2025 - 18:43" at bounding box center [525, 386] width 548 height 47
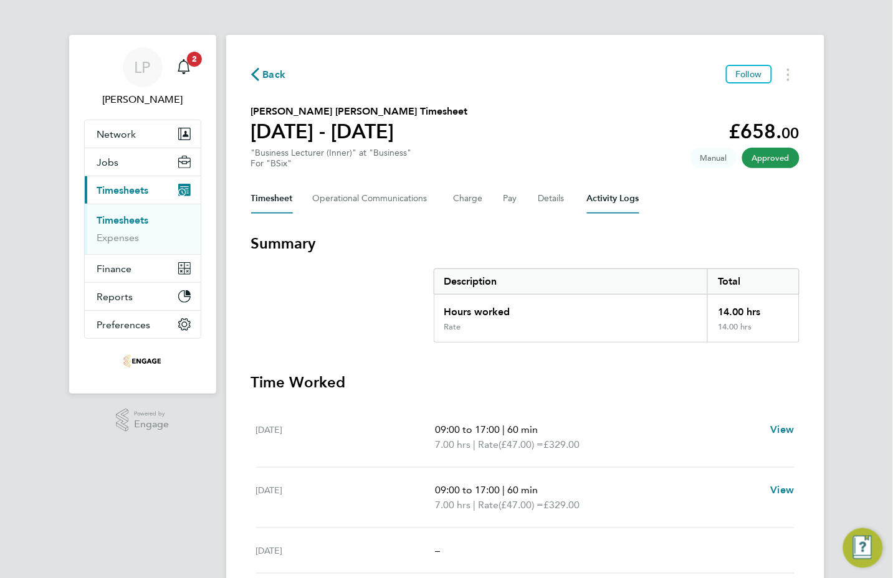
click at [610, 191] on Logs-tab "Activity Logs" at bounding box center [613, 199] width 52 height 30
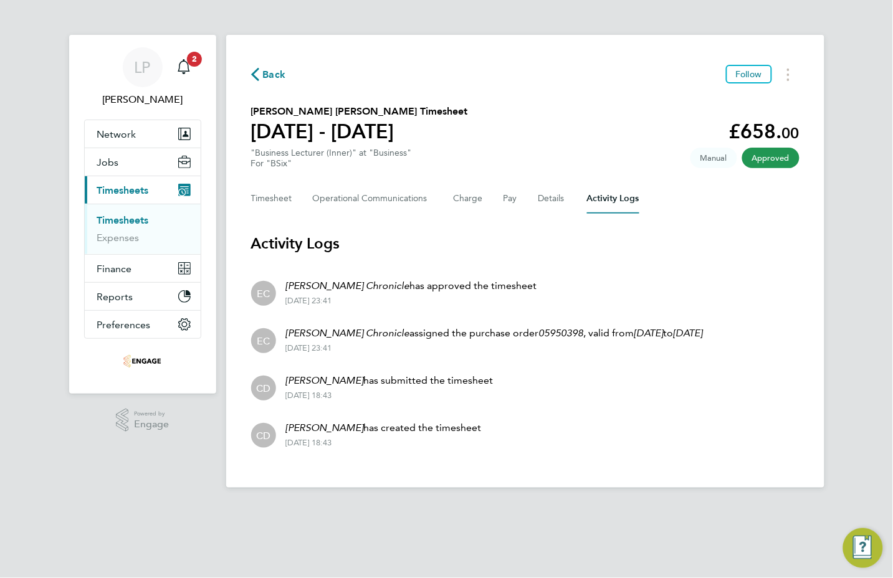
drag, startPoint x: 502, startPoint y: 425, endPoint x: 332, endPoint y: 424, distance: 170.0
click at [332, 424] on li "CD Claire Duggan has created the timesheet 26 Sep 2025 - 18:43" at bounding box center [525, 433] width 548 height 47
drag, startPoint x: 332, startPoint y: 424, endPoint x: 445, endPoint y: 435, distance: 113.9
click at [445, 435] on p "Claire Duggan has created the timesheet" at bounding box center [384, 427] width 196 height 15
drag, startPoint x: 416, startPoint y: 427, endPoint x: 303, endPoint y: 428, distance: 113.4
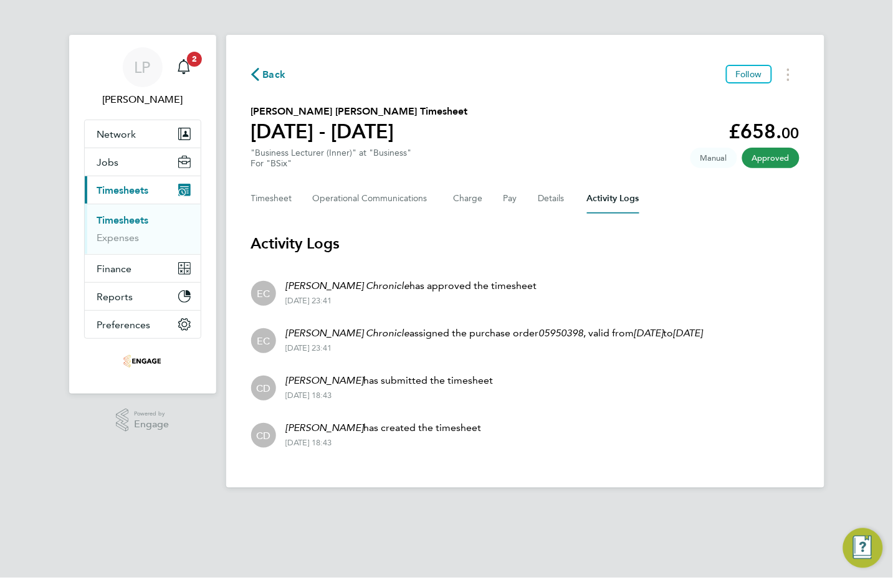
click at [303, 428] on li "CD Claire Duggan has created the timesheet 26 Sep 2025 - 18:43" at bounding box center [525, 433] width 548 height 47
click at [495, 432] on li "CD Claire Duggan has created the timesheet 26 Sep 2025 - 18:43" at bounding box center [525, 433] width 548 height 47
click at [269, 78] on span "Back" at bounding box center [274, 74] width 23 height 15
